Goal: Transaction & Acquisition: Purchase product/service

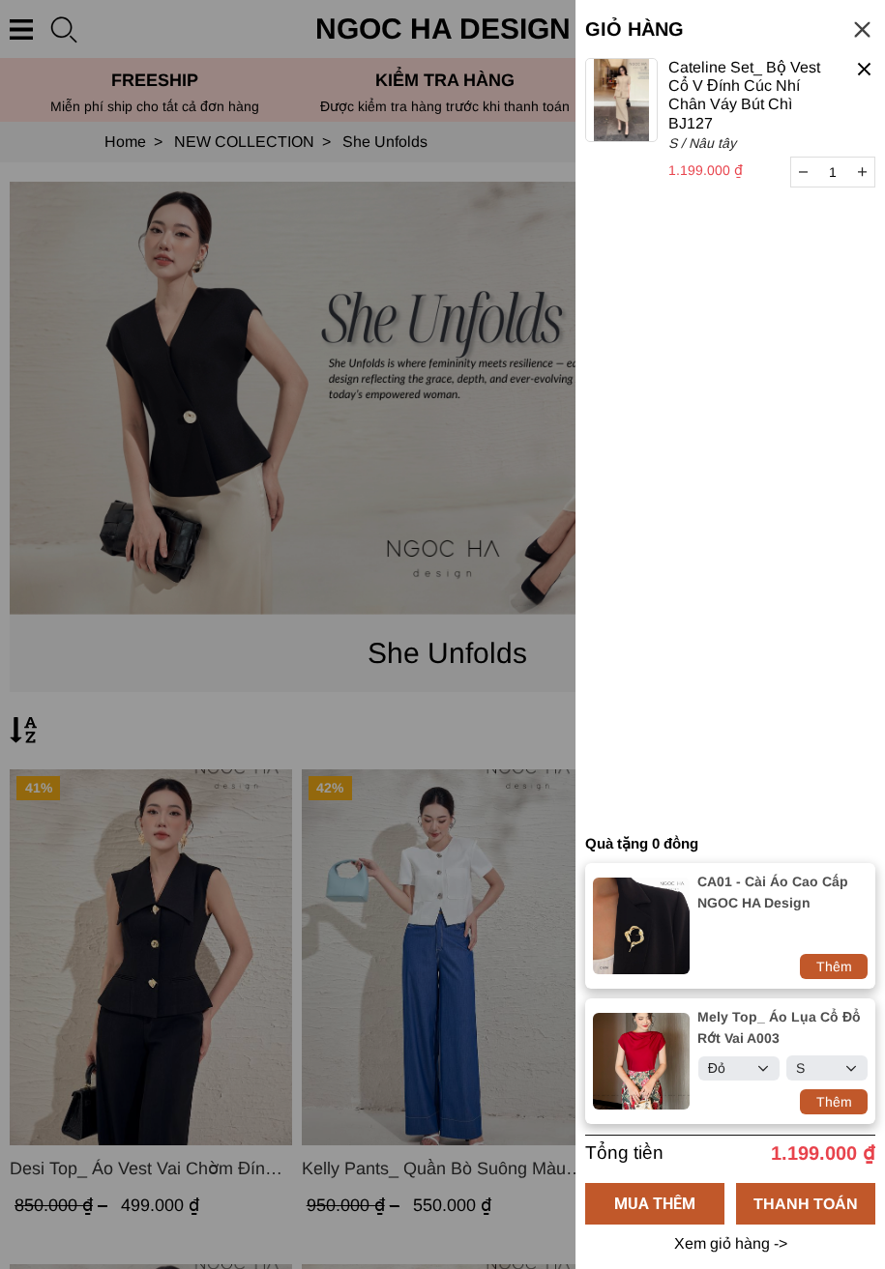
select select "Đỏ"
select select "S"
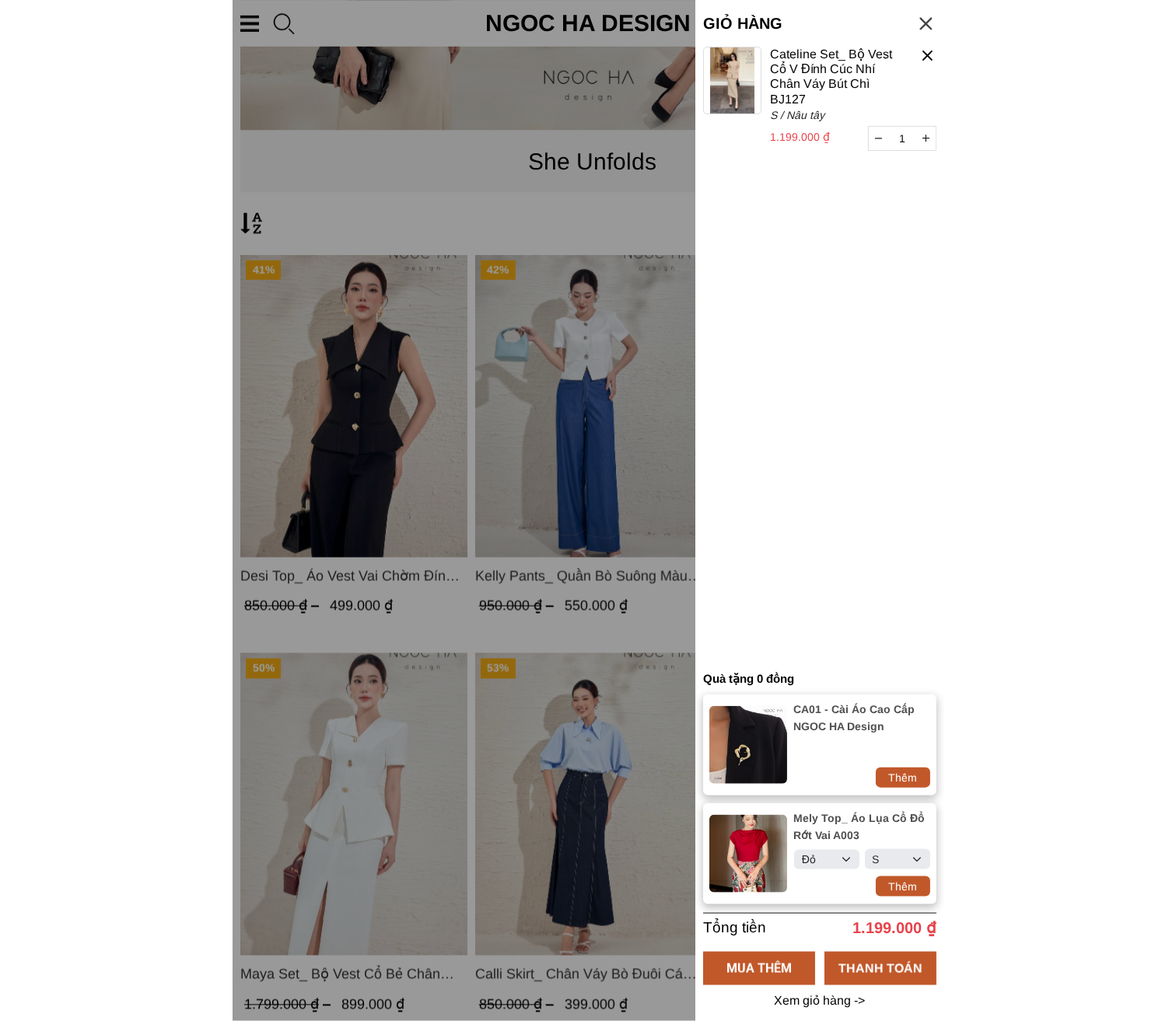
scroll to position [389, 0]
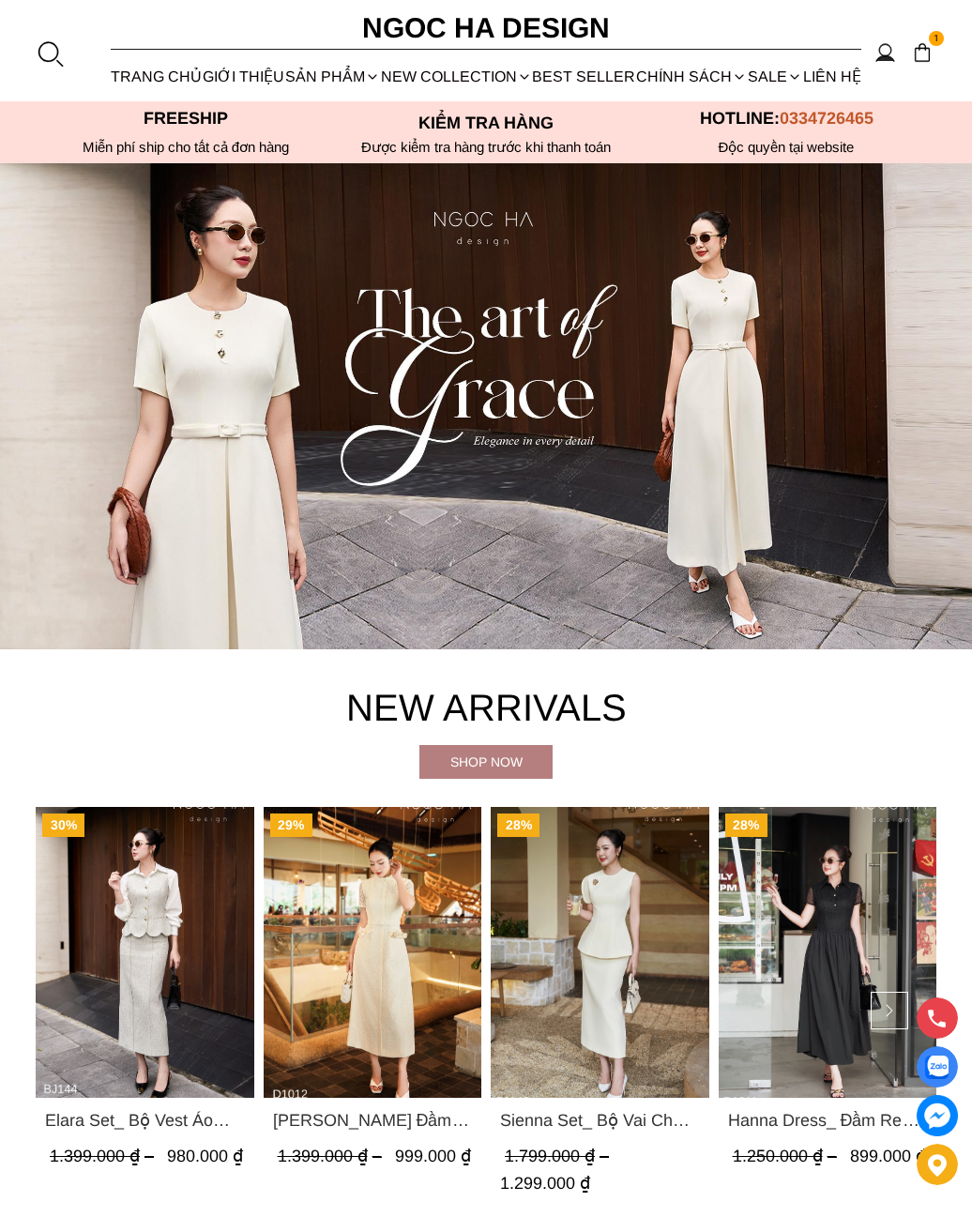
select select "Đỏ"
select select "S"
click at [922, 60] on img at bounding box center [922, 52] width 20 height 20
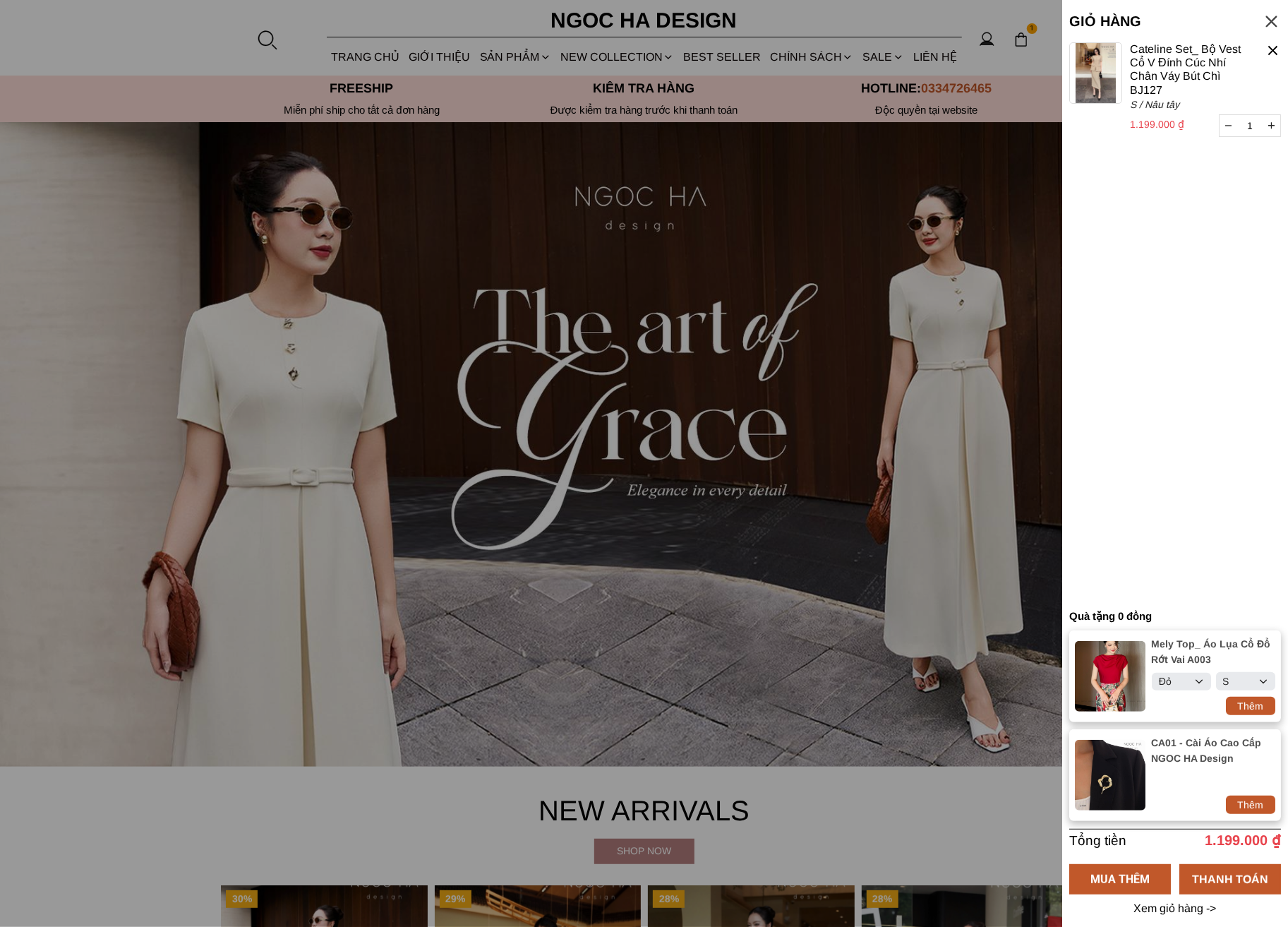
click at [611, 405] on div at bounding box center [644, 463] width 1288 height 927
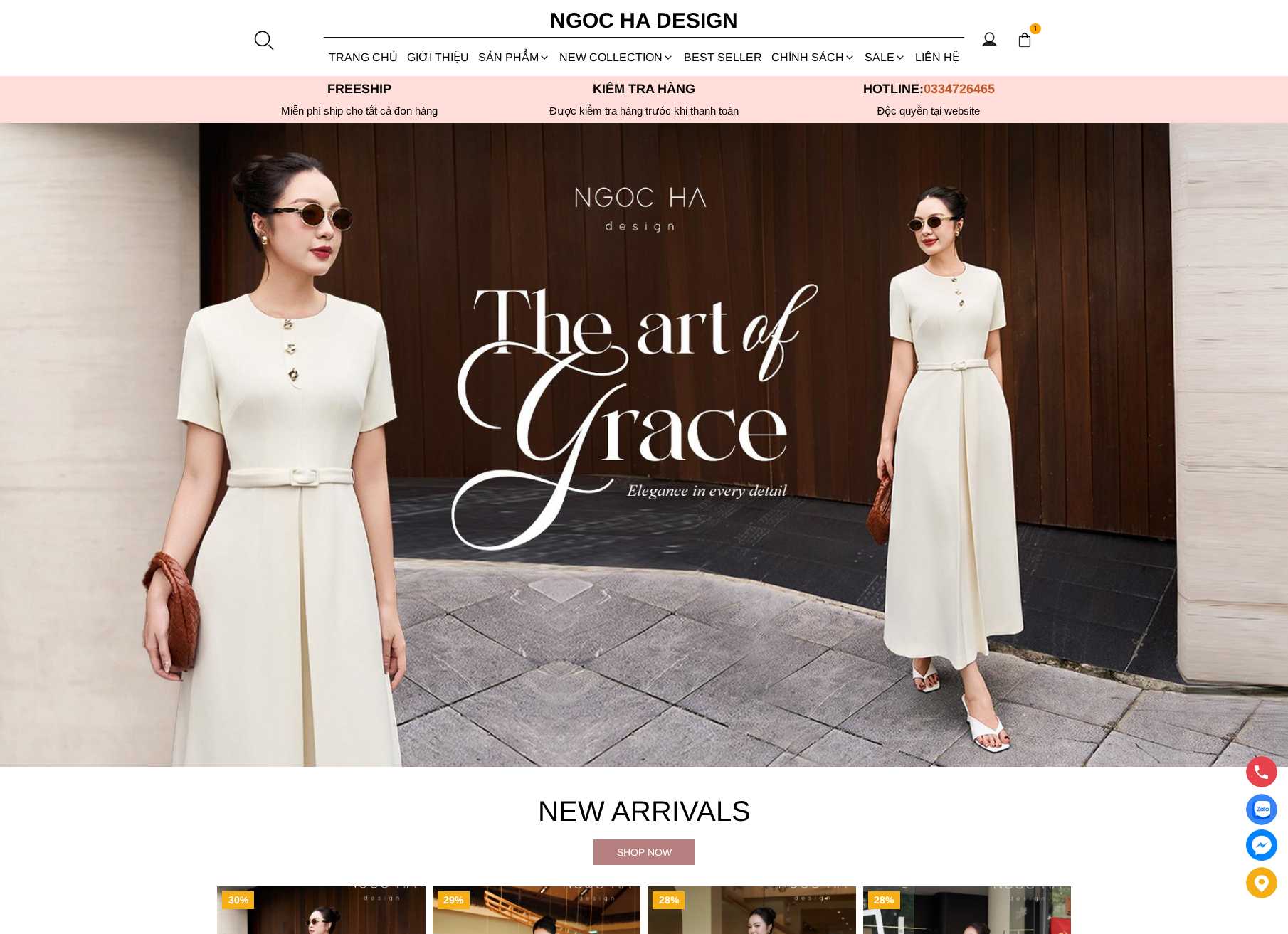
scroll to position [213, 0]
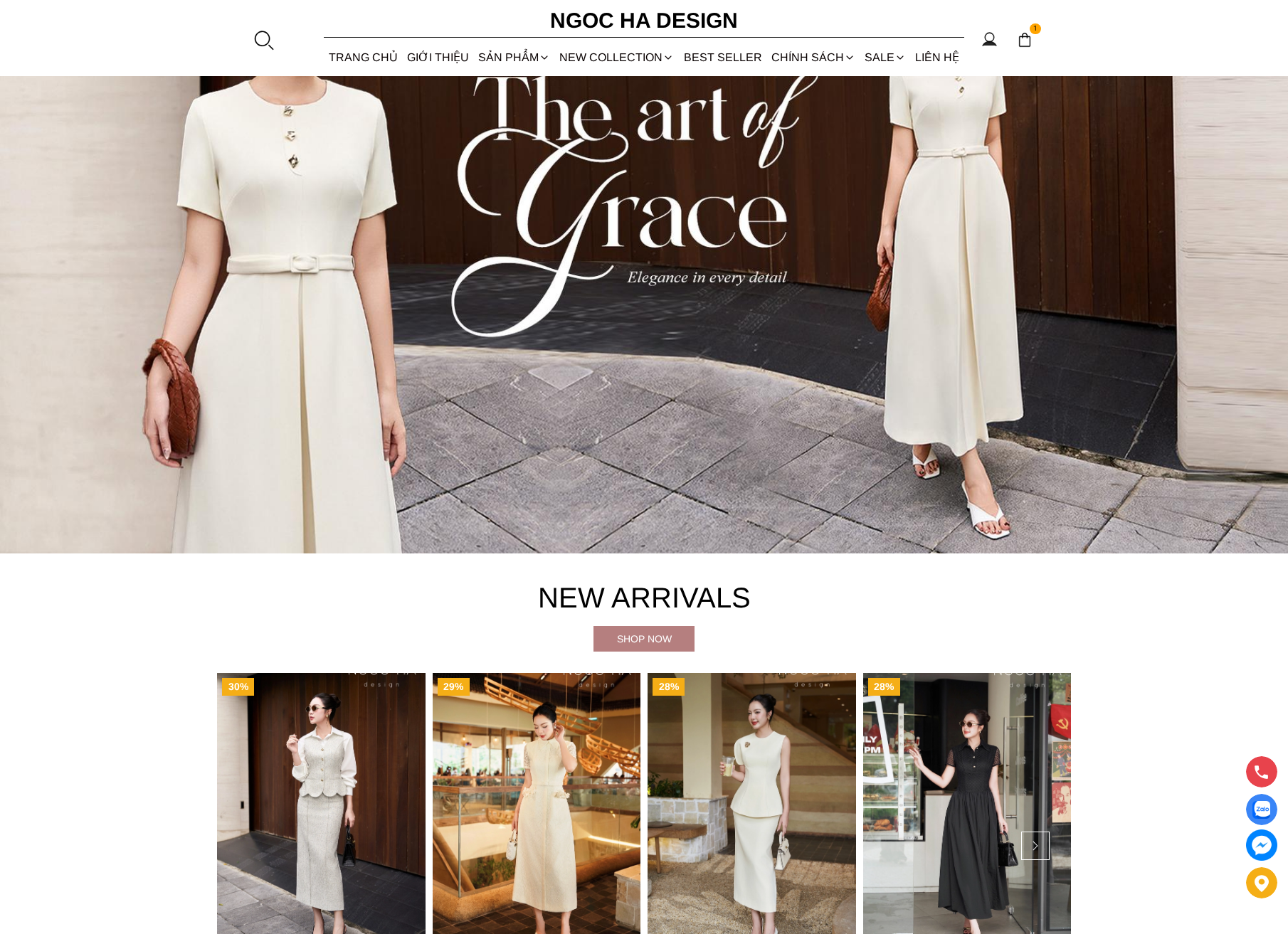
click at [374, 775] on img "Product image - Elara Set_ Bộ Vest Áo Gile Chân Váy Bút Chì BJ144" at bounding box center [321, 811] width 208 height 277
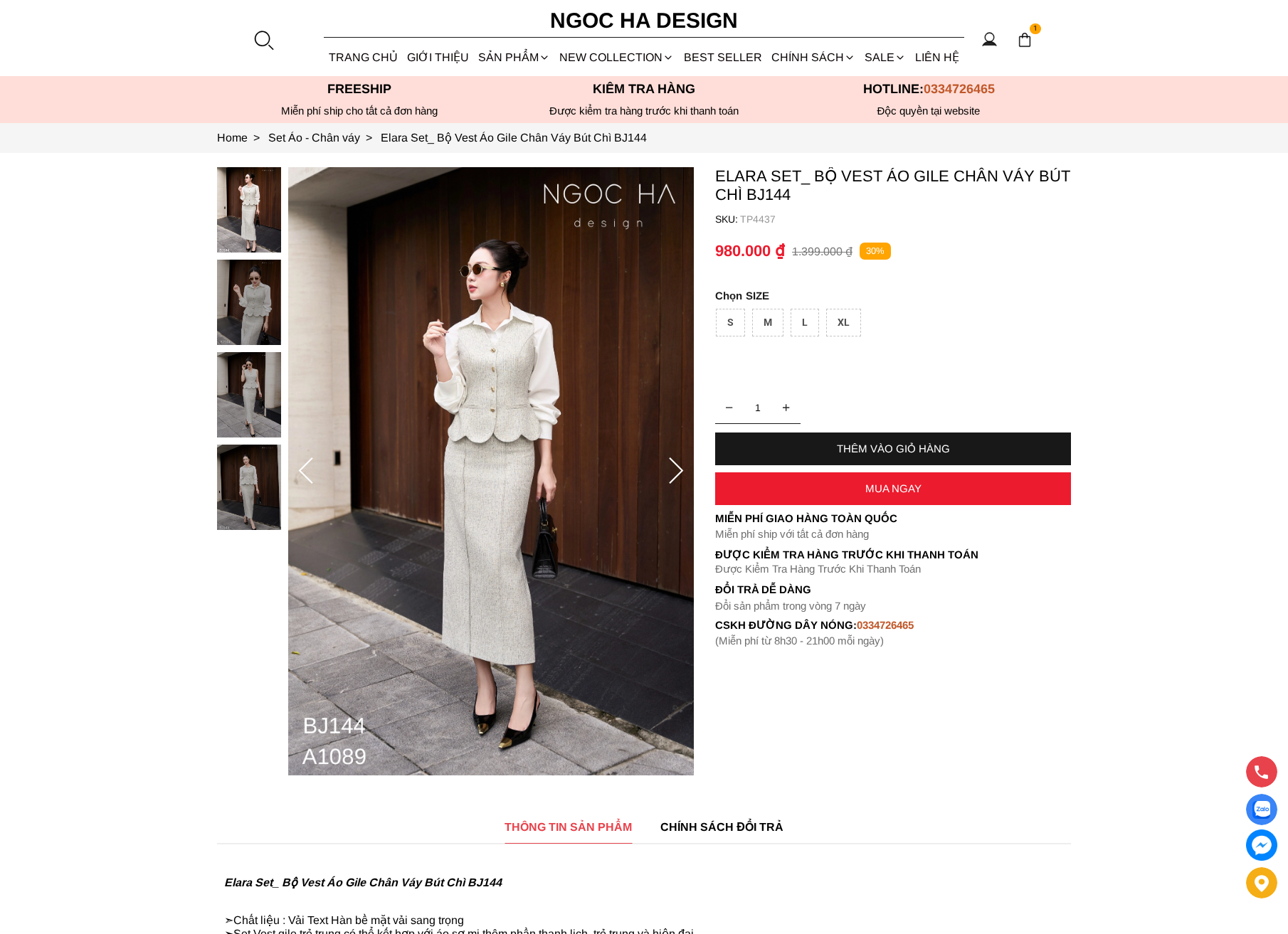
click at [964, 441] on div "THÊM VÀO GIỎ HÀNG" at bounding box center [893, 449] width 355 height 32
click at [776, 302] on container "Elara Set_ Bộ Vest Áo Gile Chân Váy Bút Chì BJ144 SKU: TP4437 1 THÊM VÀO GIỎ HÀ…" at bounding box center [893, 407] width 355 height 481
click at [768, 323] on div "M" at bounding box center [768, 323] width 32 height 28
click at [848, 445] on div "THÊM VÀO GIỎ HÀNG" at bounding box center [893, 448] width 355 height 12
select select "Đỏ"
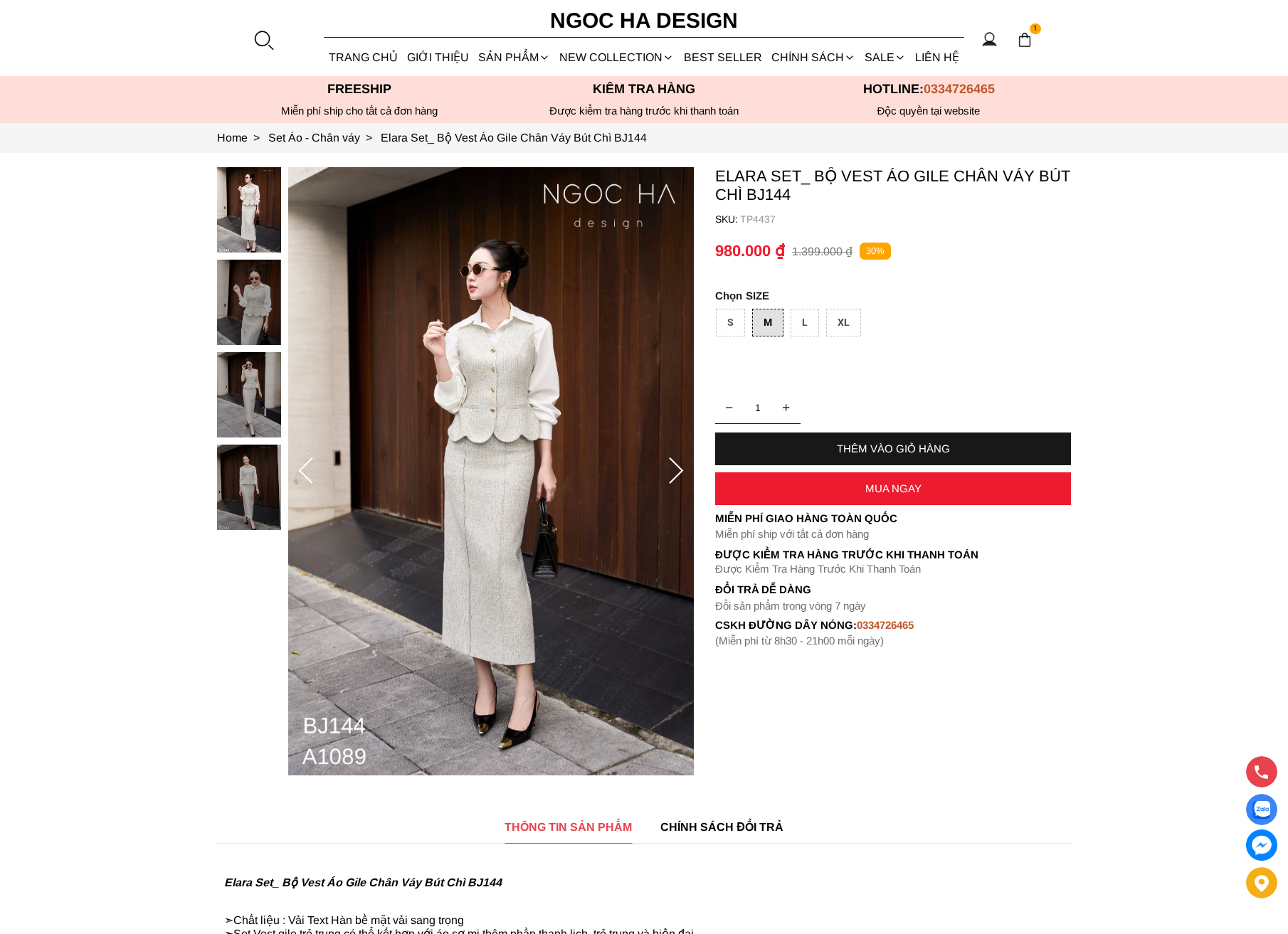
select select "S"
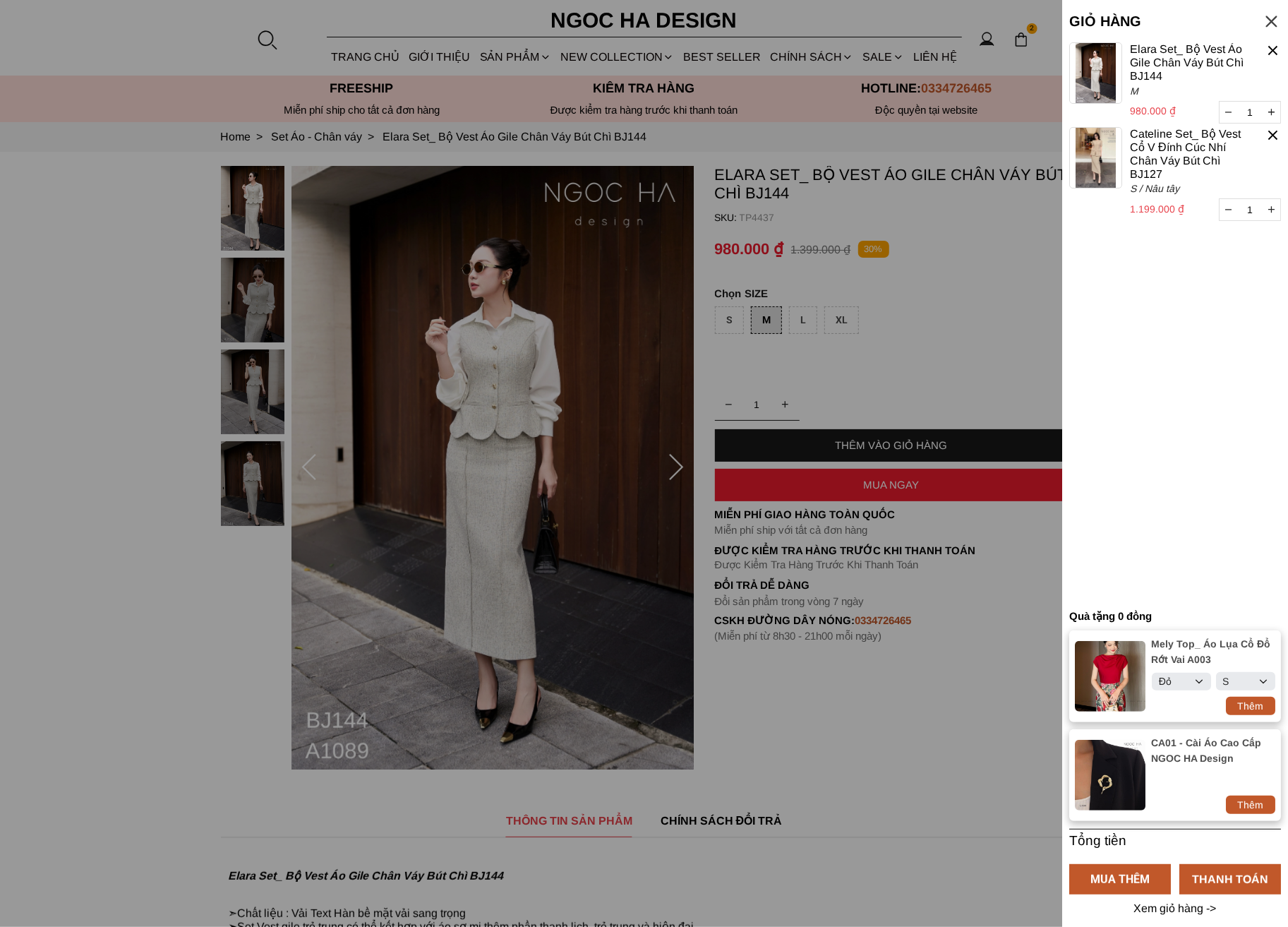
select select "Đỏ"
select select "S"
